Goal: Task Accomplishment & Management: Manage account settings

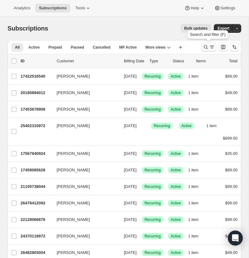
click at [203, 45] on icon "Search and filter results" at bounding box center [206, 47] width 6 height 6
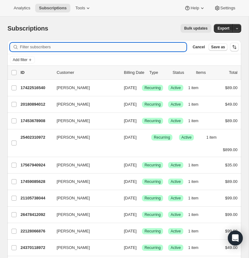
paste input "rlrmin@gmail.com"
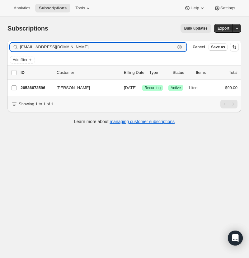
type input "rlrmin@gmail.com"
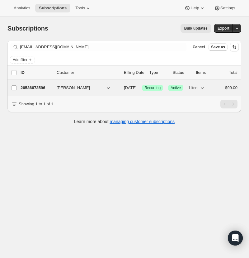
click at [35, 85] on p "26536673596" at bounding box center [36, 88] width 31 height 6
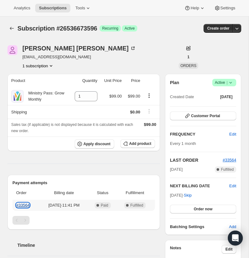
click at [23, 207] on link "#33564" at bounding box center [22, 205] width 13 height 5
click at [230, 82] on icon at bounding box center [231, 82] width 6 height 6
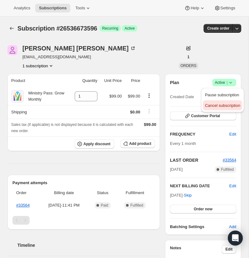
click at [221, 105] on span "Cancel subscription" at bounding box center [222, 105] width 35 height 5
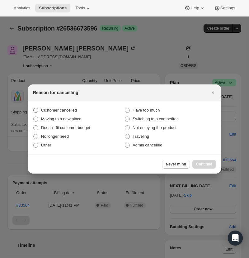
click at [37, 109] on span ":rbs:" at bounding box center [35, 110] width 5 height 5
click at [34, 108] on input "Customer cancelled" at bounding box center [33, 108] width 0 height 0
radio input "true"
click at [201, 163] on span "Continue" at bounding box center [204, 164] width 16 height 5
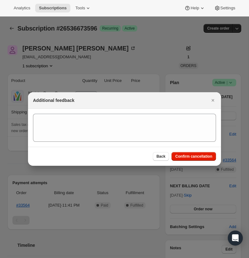
click at [184, 156] on span "Confirm cancellation" at bounding box center [193, 156] width 37 height 5
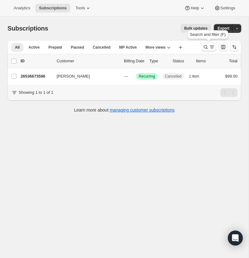
click at [204, 45] on icon "Search and filter results" at bounding box center [206, 47] width 6 height 6
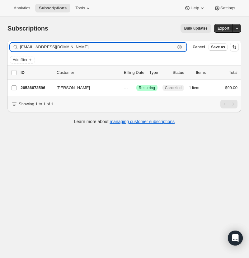
drag, startPoint x: 180, startPoint y: 46, endPoint x: 163, endPoint y: 45, distance: 17.5
click at [178, 46] on icon "button" at bounding box center [180, 47] width 6 height 6
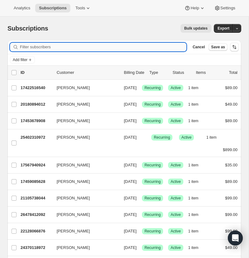
paste input "offshell13@gmail.com"
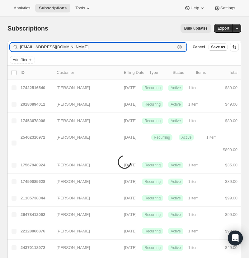
type input "offshell13@gmail.com"
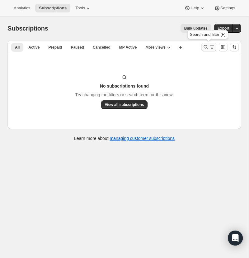
click at [206, 47] on icon "Search and filter results" at bounding box center [206, 47] width 6 height 6
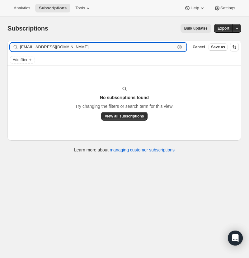
drag, startPoint x: 180, startPoint y: 46, endPoint x: 162, endPoint y: 48, distance: 17.5
click at [179, 46] on icon "button" at bounding box center [180, 47] width 6 height 6
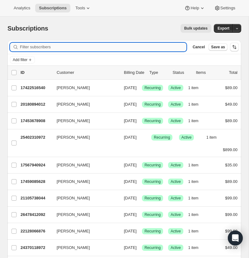
paste input "zack@gatewaychurch.life"
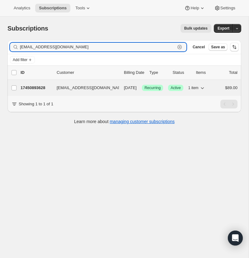
type input "zack@gatewaychurch.life"
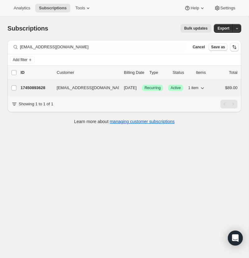
click at [39, 86] on p "17450893628" at bounding box center [36, 88] width 31 height 6
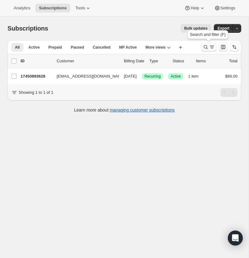
click at [205, 45] on icon "Search and filter results" at bounding box center [206, 47] width 6 height 6
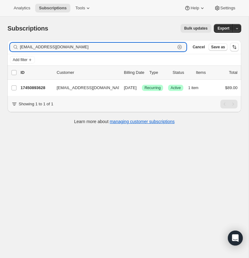
drag, startPoint x: 180, startPoint y: 46, endPoint x: 104, endPoint y: 49, distance: 75.4
click at [179, 46] on icon "button" at bounding box center [180, 47] width 6 height 6
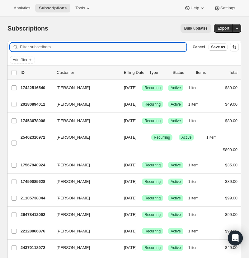
paste input "livingwater111@comcast.net"
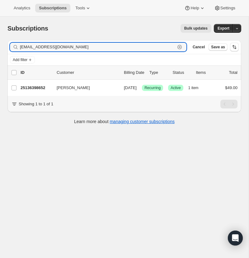
type input "livingwater111@comcast.net"
drag, startPoint x: 178, startPoint y: 46, endPoint x: 133, endPoint y: 48, distance: 45.5
click at [179, 46] on icon "button" at bounding box center [180, 47] width 2 height 2
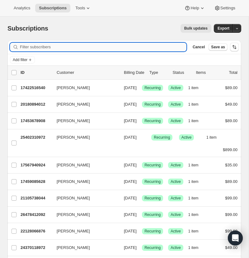
paste input "livingwater111@comcast.net"
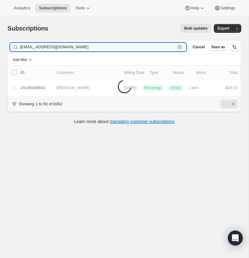
type input "livingwater111@comcast.net"
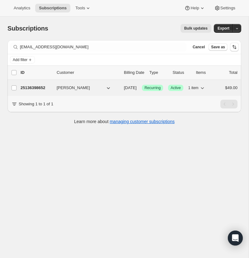
click at [42, 88] on p "25136398652" at bounding box center [36, 88] width 31 height 6
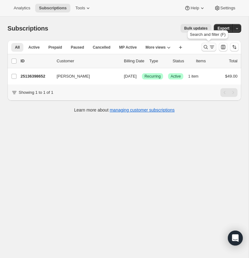
click at [205, 45] on icon "Search and filter results" at bounding box center [206, 47] width 6 height 6
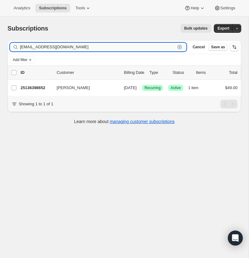
drag, startPoint x: 179, startPoint y: 46, endPoint x: 80, endPoint y: 48, distance: 99.4
click at [179, 46] on icon "button" at bounding box center [180, 47] width 6 height 6
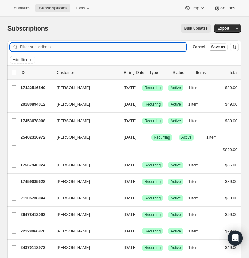
paste input "wphipps23@gmail.com"
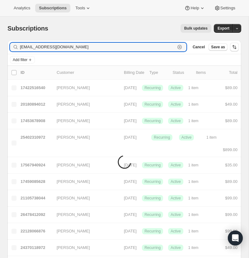
type input "wphipps23@gmail.com"
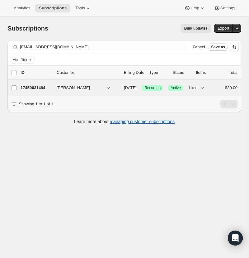
click at [36, 84] on div "17450631484 Timothy Phipps 09/07/2025 Success Recurring Success Active 1 item $…" at bounding box center [129, 87] width 217 height 9
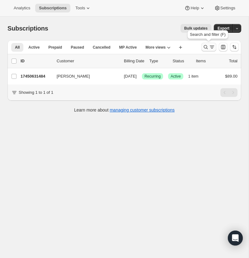
click at [206, 45] on icon "Search and filter results" at bounding box center [206, 47] width 6 height 6
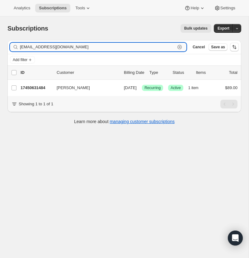
drag, startPoint x: 179, startPoint y: 46, endPoint x: 85, endPoint y: 48, distance: 93.8
click at [178, 46] on icon "button" at bounding box center [180, 47] width 6 height 6
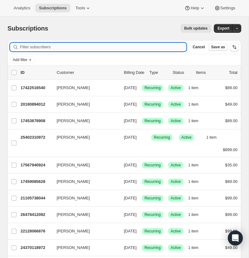
paste input "info@trauerredner-braunschweig.de"
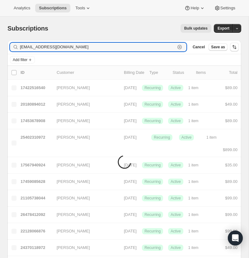
type input "info@trauerredner-braunschweig.de"
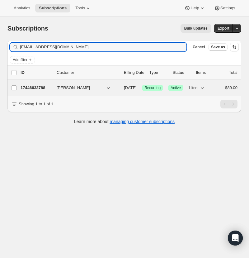
click at [36, 87] on p "17446633788" at bounding box center [36, 88] width 31 height 6
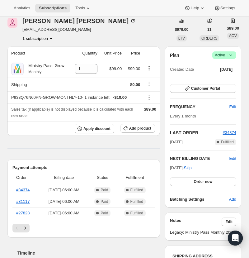
scroll to position [12, 0]
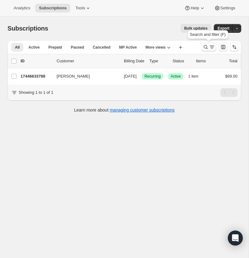
click at [203, 46] on icon "Search and filter results" at bounding box center [206, 47] width 6 height 6
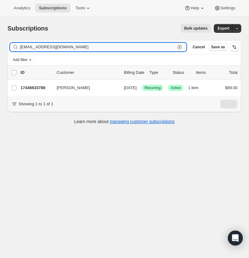
drag, startPoint x: 180, startPoint y: 46, endPoint x: 48, endPoint y: 49, distance: 132.7
click at [180, 46] on icon "button" at bounding box center [180, 47] width 6 height 6
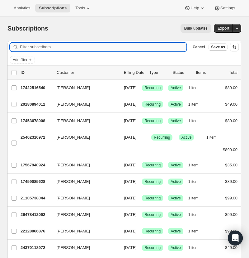
paste input "joshcoldren@crosscreekcc.org"
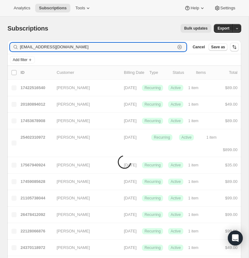
type input "joshcoldren@crosscreekcc.org"
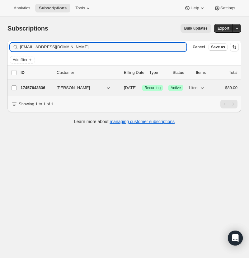
click at [31, 87] on p "17457643836" at bounding box center [36, 88] width 31 height 6
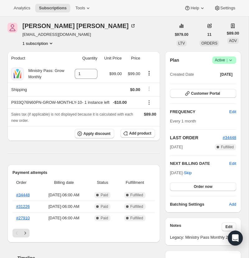
scroll to position [28, 0]
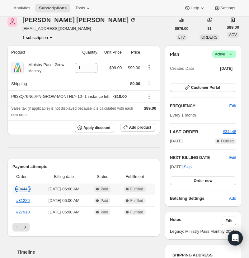
click at [22, 191] on link "#34448" at bounding box center [22, 189] width 13 height 5
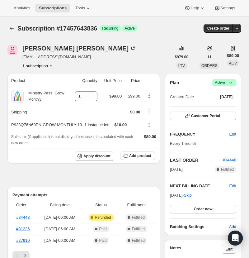
click at [231, 86] on icon at bounding box center [231, 82] width 6 height 6
click at [224, 129] on span "Cancel subscription" at bounding box center [222, 129] width 35 height 5
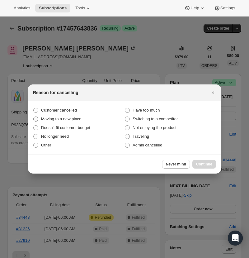
drag, startPoint x: 36, startPoint y: 108, endPoint x: 68, endPoint y: 122, distance: 35.0
click at [36, 108] on span ":r17:" at bounding box center [35, 110] width 5 height 5
click at [34, 108] on input "Customer cancelled" at bounding box center [33, 108] width 0 height 0
radio input "true"
click at [208, 163] on span "Continue" at bounding box center [204, 164] width 16 height 5
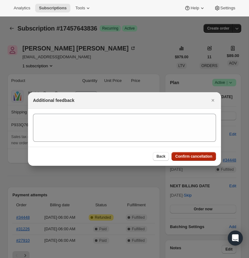
click at [201, 155] on span "Confirm cancellation" at bounding box center [193, 156] width 37 height 5
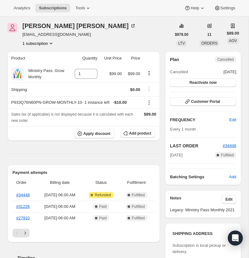
scroll to position [71, 0]
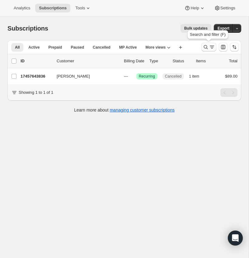
click at [204, 46] on icon "Search and filter results" at bounding box center [206, 47] width 6 height 6
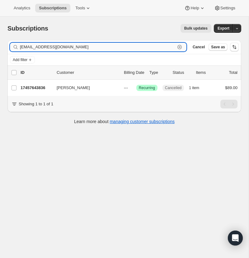
click at [179, 45] on icon "button" at bounding box center [180, 47] width 6 height 6
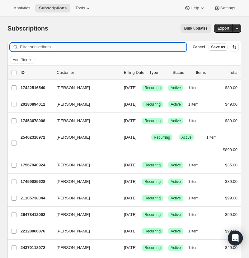
paste input "pastorharoldlong@gmail.com"
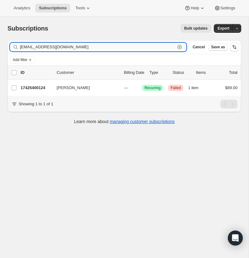
type input "pastorharoldlong@gmail.com"
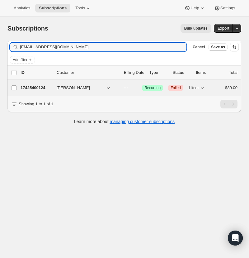
click at [38, 86] on p "17425400124" at bounding box center [36, 88] width 31 height 6
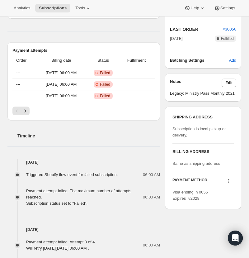
scroll to position [119, 0]
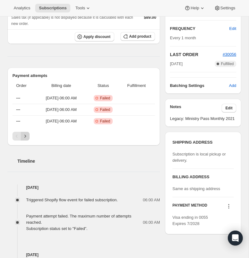
click at [25, 137] on icon "Next" at bounding box center [26, 136] width 2 height 3
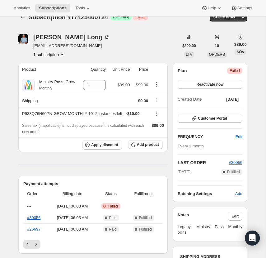
scroll to position [0, 0]
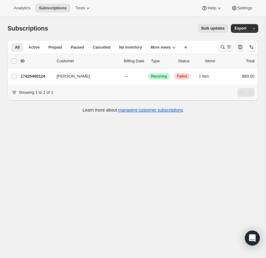
click at [220, 45] on icon "Search and filter results" at bounding box center [223, 47] width 6 height 6
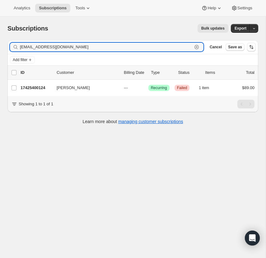
drag, startPoint x: 194, startPoint y: 46, endPoint x: 186, endPoint y: 47, distance: 8.8
click at [194, 46] on icon "button" at bounding box center [197, 47] width 6 height 6
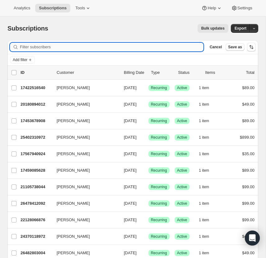
paste input "ashleyalexis021@gmail.com"
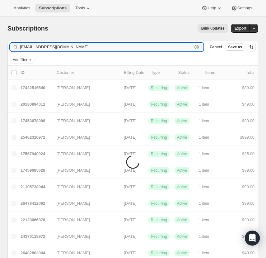
type input "ashleyalexis021@gmail.com"
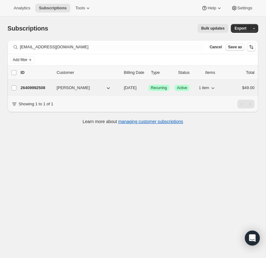
click at [31, 88] on p "26409992508" at bounding box center [36, 88] width 31 height 6
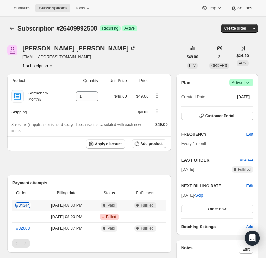
click at [23, 205] on link "#34344" at bounding box center [22, 205] width 13 height 5
click at [248, 81] on icon at bounding box center [248, 82] width 6 height 6
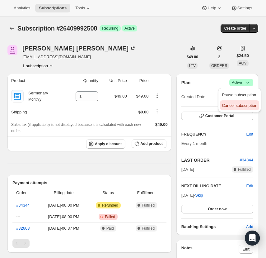
click at [244, 104] on span "Cancel subscription" at bounding box center [239, 105] width 35 height 5
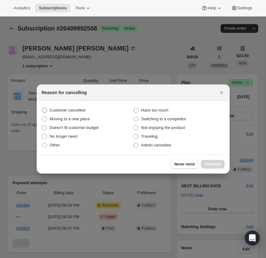
click at [46, 109] on span ":r16:" at bounding box center [44, 110] width 5 height 5
click at [42, 108] on input "Customer cancelled" at bounding box center [42, 108] width 0 height 0
radio input "true"
click at [212, 162] on span "Continue" at bounding box center [213, 164] width 16 height 5
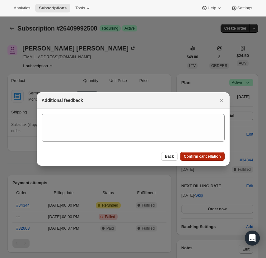
click at [203, 155] on span "Confirm cancellation" at bounding box center [202, 156] width 37 height 5
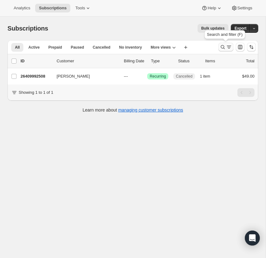
click at [221, 45] on icon "Search and filter results" at bounding box center [223, 47] width 4 height 4
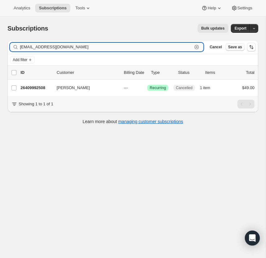
drag, startPoint x: 197, startPoint y: 45, endPoint x: 135, endPoint y: 48, distance: 62.0
click at [197, 45] on icon "button" at bounding box center [197, 47] width 4 height 4
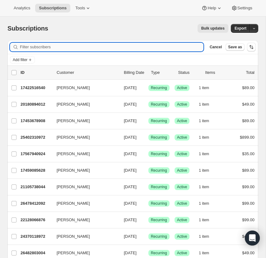
paste input "braemom@yahoo.com"
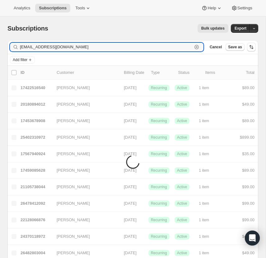
type input "braemom@yahoo.com"
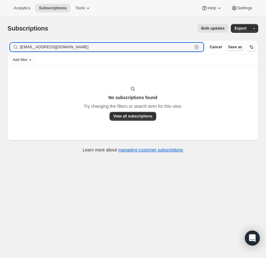
drag, startPoint x: 68, startPoint y: 46, endPoint x: 18, endPoint y: 47, distance: 50.5
click at [18, 47] on div "braemom@yahoo.com Clear" at bounding box center [107, 47] width 194 height 9
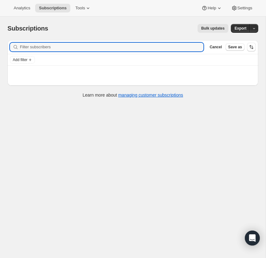
paste input "braemom@me.com"
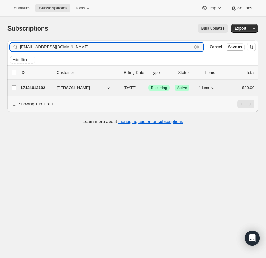
type input "braemom@me.com"
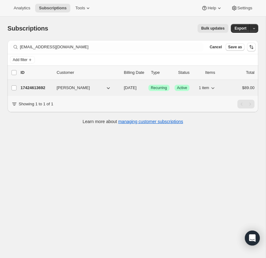
click at [39, 87] on p "17424613692" at bounding box center [36, 88] width 31 height 6
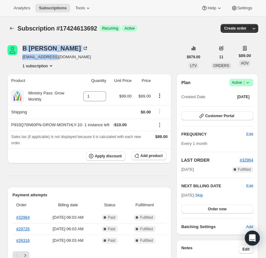
drag, startPoint x: 58, startPoint y: 58, endPoint x: 21, endPoint y: 56, distance: 37.7
click at [18, 56] on div "B Adams braemom@me.com 1 subscription" at bounding box center [95, 57] width 176 height 24
click at [63, 58] on div "B Adams braemom@me.com 1 subscription" at bounding box center [95, 57] width 176 height 24
drag, startPoint x: 63, startPoint y: 58, endPoint x: 27, endPoint y: 57, distance: 35.5
click at [27, 57] on div "B Adams braemom@me.com 1 subscription" at bounding box center [95, 57] width 176 height 24
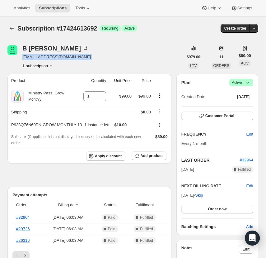
copy span "braemom@me.com"
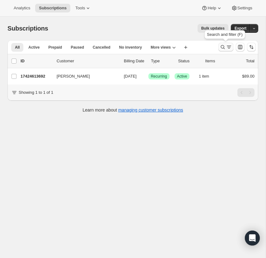
click at [222, 45] on icon "Search and filter results" at bounding box center [223, 47] width 6 height 6
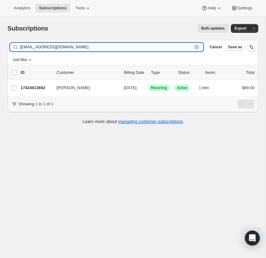
drag, startPoint x: 197, startPoint y: 46, endPoint x: 128, endPoint y: 47, distance: 69.1
click at [197, 46] on icon "button" at bounding box center [197, 47] width 6 height 6
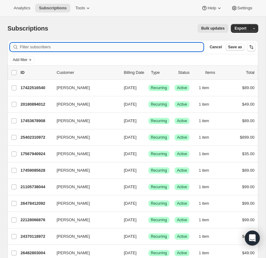
paste input "harleygg24@gmail.com"
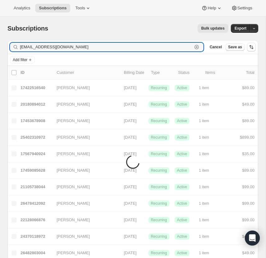
type input "harleygg24@gmail.com"
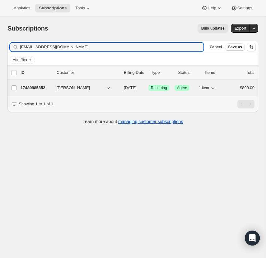
click at [34, 87] on p "17489985852" at bounding box center [36, 88] width 31 height 6
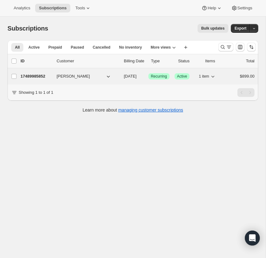
click at [36, 75] on p "17489985852" at bounding box center [36, 76] width 31 height 6
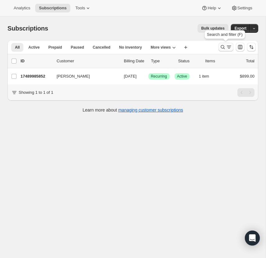
click at [222, 45] on icon "Search and filter results" at bounding box center [223, 47] width 6 height 6
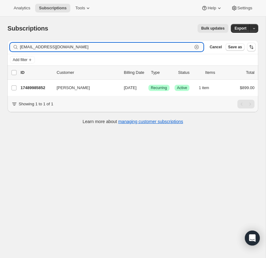
click at [196, 45] on icon "button" at bounding box center [197, 47] width 4 height 4
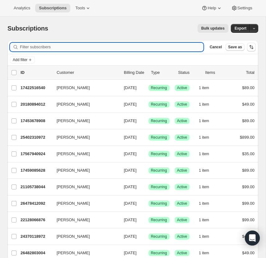
paste input "cclumc8@cclumc.com"
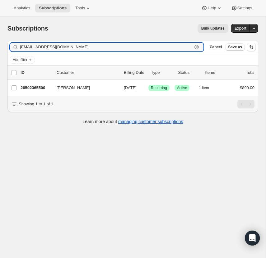
type input "cclumc8@cclumc.com"
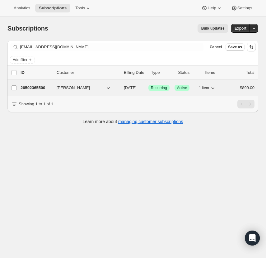
click at [41, 87] on p "26502365500" at bounding box center [36, 88] width 31 height 6
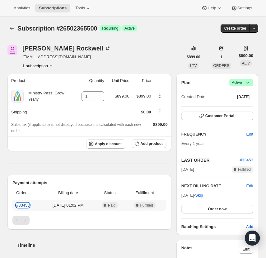
click at [24, 203] on link "#33453" at bounding box center [22, 205] width 13 height 5
click at [247, 80] on icon at bounding box center [248, 82] width 6 height 6
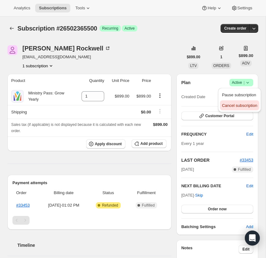
click at [240, 105] on span "Cancel subscription" at bounding box center [239, 105] width 35 height 5
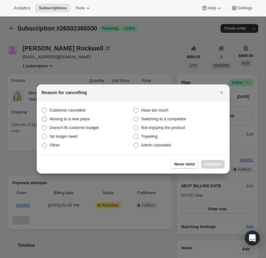
drag, startPoint x: 43, startPoint y: 108, endPoint x: 61, endPoint y: 117, distance: 20.2
click at [43, 108] on span ":r13:" at bounding box center [44, 110] width 5 height 5
click at [42, 108] on input "Customer cancelled" at bounding box center [42, 108] width 0 height 0
radio input "true"
click at [217, 164] on span "Continue" at bounding box center [213, 164] width 16 height 5
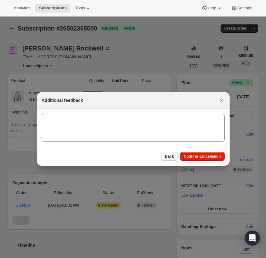
click at [208, 154] on span "Confirm cancellation" at bounding box center [202, 156] width 37 height 5
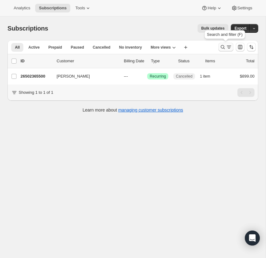
click at [223, 45] on icon "Search and filter results" at bounding box center [223, 47] width 4 height 4
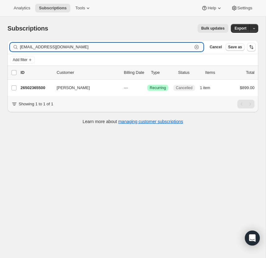
click at [195, 45] on icon "button" at bounding box center [197, 47] width 6 height 6
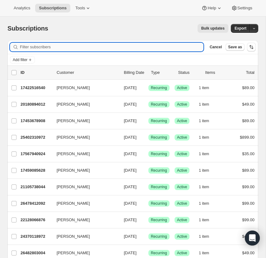
paste input "DJEROME.DAVIS77@GMAIL.COM"
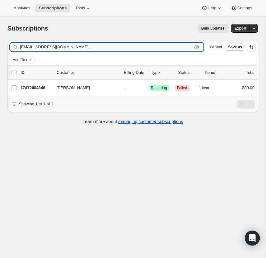
type input "DJEROME.DAVIS77@GMAIL.COM"
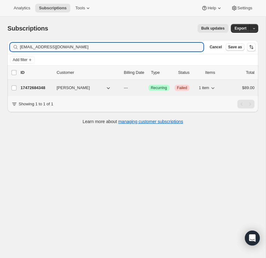
click at [71, 88] on span "Demond Davis" at bounding box center [73, 88] width 33 height 6
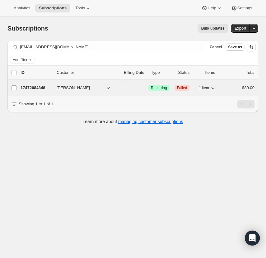
click at [33, 89] on p "17472684348" at bounding box center [36, 88] width 31 height 6
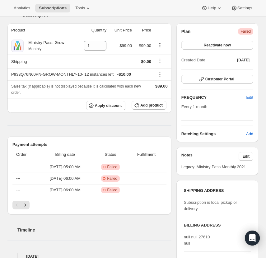
scroll to position [72, 0]
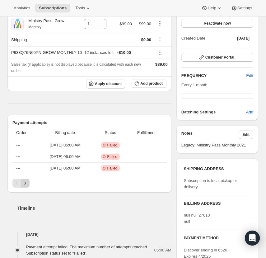
click at [27, 181] on icon "Next" at bounding box center [25, 183] width 6 height 6
click at [16, 182] on icon "Previous" at bounding box center [17, 183] width 6 height 6
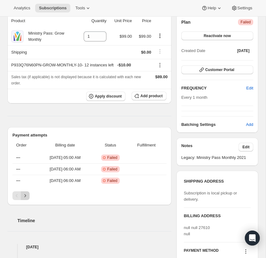
scroll to position [61, 0]
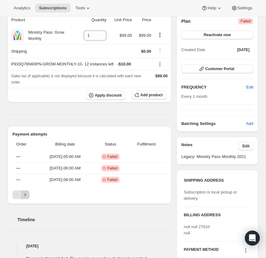
click at [26, 193] on icon "Next" at bounding box center [25, 195] width 6 height 6
click at [15, 193] on icon "Previous" at bounding box center [17, 195] width 6 height 6
click at [15, 193] on div "Pagination" at bounding box center [16, 194] width 9 height 9
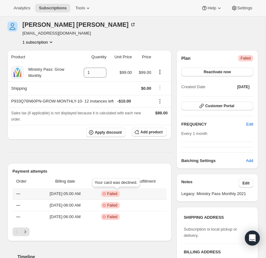
scroll to position [0, 0]
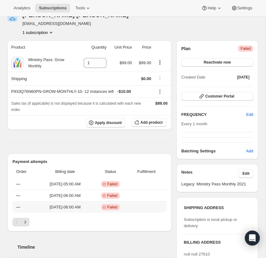
scroll to position [34, 0]
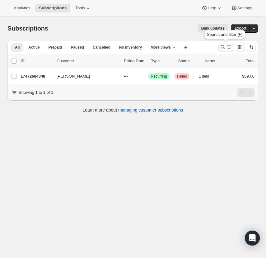
click at [222, 45] on icon "Search and filter results" at bounding box center [223, 47] width 6 height 6
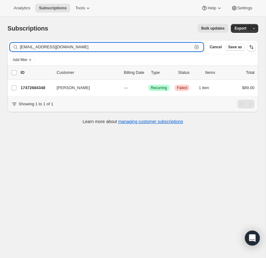
drag, startPoint x: 197, startPoint y: 46, endPoint x: 180, endPoint y: 48, distance: 17.8
click at [197, 46] on icon "button" at bounding box center [197, 47] width 6 height 6
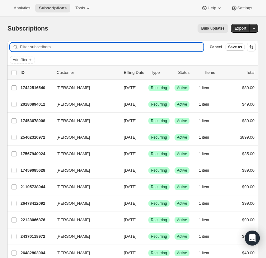
click at [27, 46] on input "Filter subscribers" at bounding box center [112, 47] width 184 height 9
paste input "[EMAIL_ADDRESS][DOMAIN_NAME]"
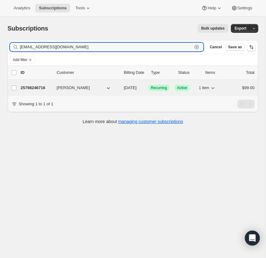
type input "[EMAIL_ADDRESS][DOMAIN_NAME]"
click at [36, 86] on p "25798246716" at bounding box center [36, 88] width 31 height 6
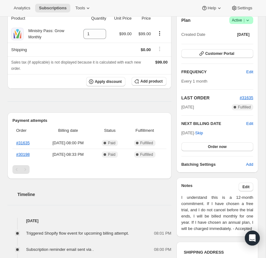
scroll to position [20, 0]
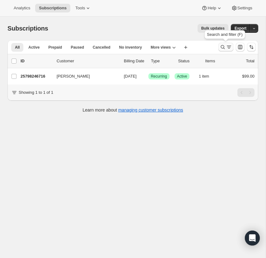
click at [222, 46] on icon "Search and filter results" at bounding box center [223, 47] width 6 height 6
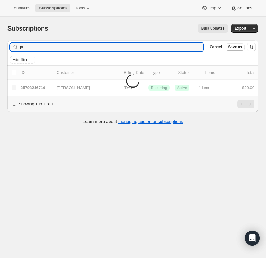
type input "p"
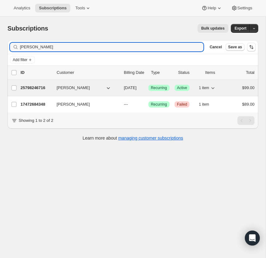
type input "[PERSON_NAME]"
click at [39, 87] on p "25798246716" at bounding box center [36, 88] width 31 height 6
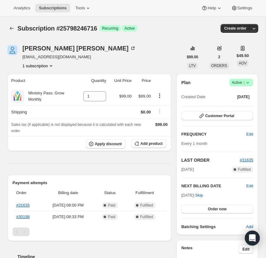
click at [62, 57] on span "[EMAIL_ADDRESS][DOMAIN_NAME]" at bounding box center [79, 57] width 114 height 6
drag, startPoint x: 59, startPoint y: 57, endPoint x: 28, endPoint y: 57, distance: 31.8
click at [24, 58] on span "[EMAIL_ADDRESS][DOMAIN_NAME]" at bounding box center [79, 57] width 114 height 6
copy span "pndag@yahoo.com"
drag, startPoint x: 120, startPoint y: 37, endPoint x: 113, endPoint y: 37, distance: 6.5
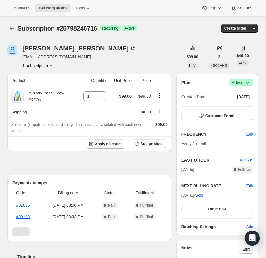
click at [120, 37] on div "Subscription #25798246716. This page is ready Subscription #25798246716 Success…" at bounding box center [132, 29] width 251 height 24
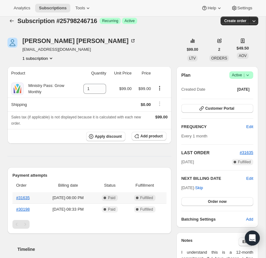
scroll to position [9, 0]
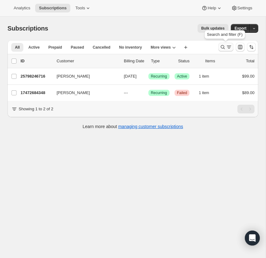
click at [223, 46] on icon "Search and filter results" at bounding box center [223, 47] width 6 height 6
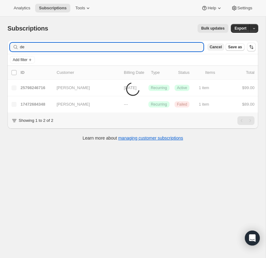
type input "d"
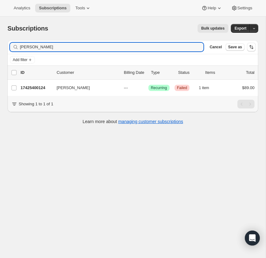
drag, startPoint x: 46, startPoint y: 47, endPoint x: 16, endPoint y: 46, distance: 29.6
click at [16, 46] on div "Harold Long Clear" at bounding box center [107, 47] width 194 height 9
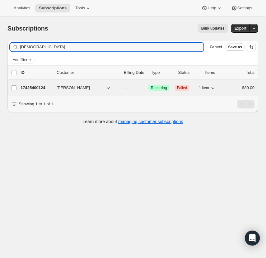
type input "pastorharoldlong"
click at [35, 86] on p "17425400124" at bounding box center [36, 88] width 31 height 6
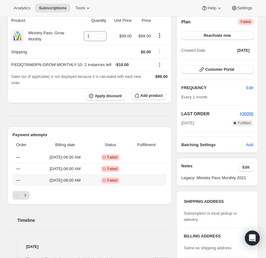
scroll to position [62, 0]
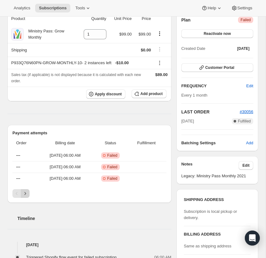
click at [25, 192] on icon "Next" at bounding box center [25, 193] width 6 height 6
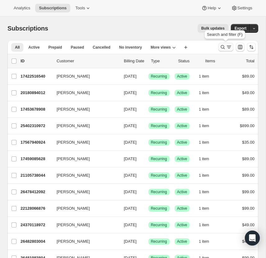
click at [220, 45] on icon "Search and filter results" at bounding box center [223, 47] width 6 height 6
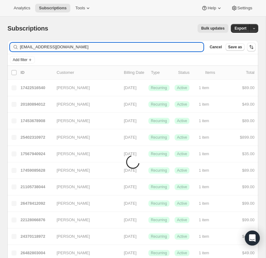
type input "[EMAIL_ADDRESS][DOMAIN_NAME]"
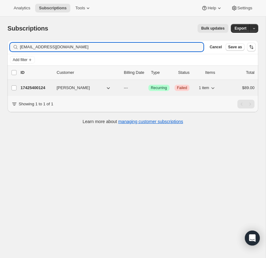
click at [35, 86] on p "17425400124" at bounding box center [36, 88] width 31 height 6
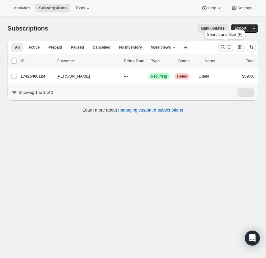
click at [222, 45] on icon "Search and filter results" at bounding box center [223, 47] width 6 height 6
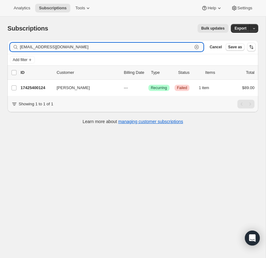
drag, startPoint x: 197, startPoint y: 46, endPoint x: 190, endPoint y: 46, distance: 7.5
click at [194, 46] on icon "button" at bounding box center [197, 47] width 6 height 6
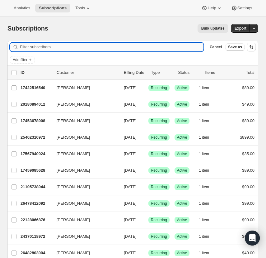
paste input "sroth@llmc.org"
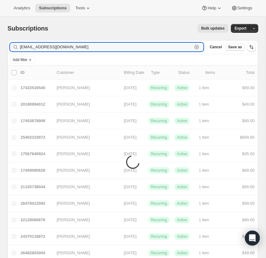
type input "sroth@llmc.org"
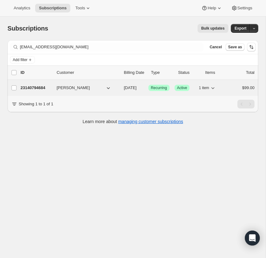
click at [38, 87] on p "23140794684" at bounding box center [36, 88] width 31 height 6
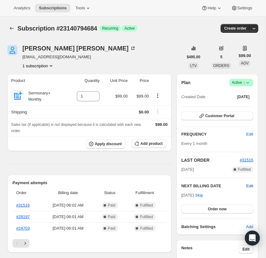
click at [250, 185] on span "Edit" at bounding box center [250, 186] width 7 height 6
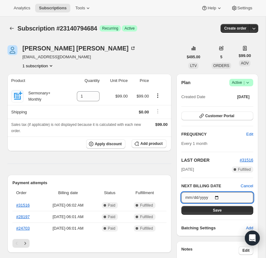
click at [219, 196] on input "2025-08-12" at bounding box center [218, 197] width 72 height 11
type input "2025-08-13"
click at [217, 209] on span "Save" at bounding box center [217, 210] width 9 height 5
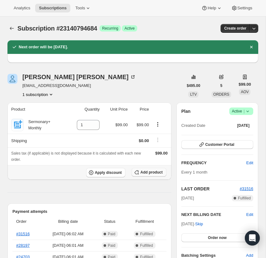
click at [146, 171] on span "Add product" at bounding box center [151, 172] width 22 height 5
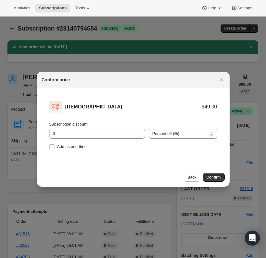
click at [212, 176] on span "Confirm" at bounding box center [214, 177] width 14 height 5
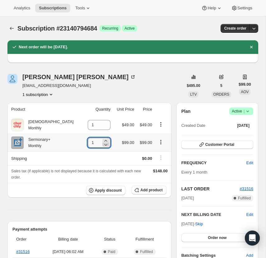
click at [105, 145] on icon at bounding box center [106, 145] width 3 height 2
type input "0"
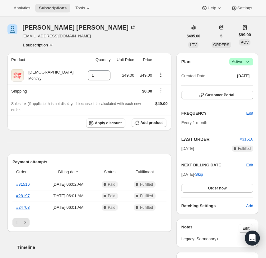
scroll to position [52, 0]
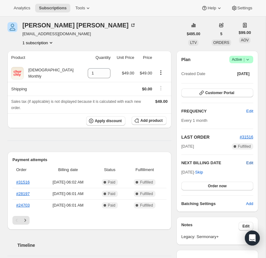
click at [249, 163] on span "Edit" at bounding box center [250, 163] width 7 height 6
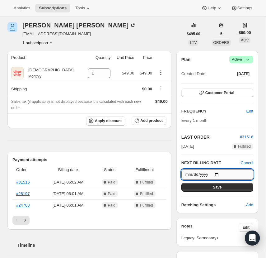
click at [220, 172] on input "2025-08-13" at bounding box center [218, 174] width 72 height 11
type input "2025-08-12"
click at [216, 186] on span "Save" at bounding box center [217, 187] width 9 height 5
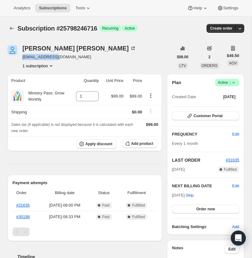
drag, startPoint x: 58, startPoint y: 58, endPoint x: 22, endPoint y: 57, distance: 36.1
click at [22, 57] on div "[PERSON_NAME] [EMAIL_ADDRESS][DOMAIN_NAME] 1 subscription" at bounding box center [90, 57] width 166 height 24
copy span "[EMAIL_ADDRESS][DOMAIN_NAME]"
click at [14, 68] on div at bounding box center [12, 57] width 10 height 24
